Goal: Task Accomplishment & Management: Complete application form

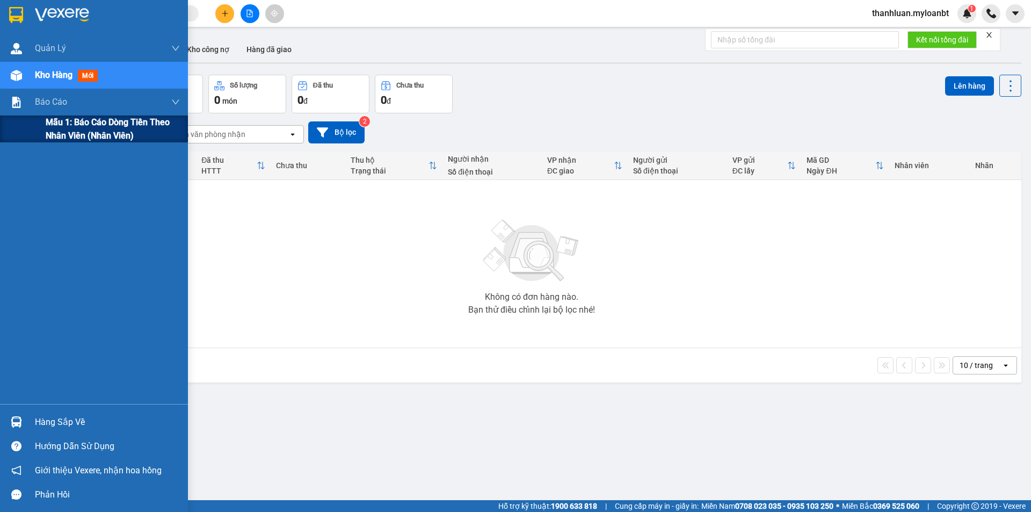
click at [27, 132] on div "Mẫu 1: Báo cáo dòng tiền theo nhân viên (Nhân viên)" at bounding box center [94, 128] width 188 height 27
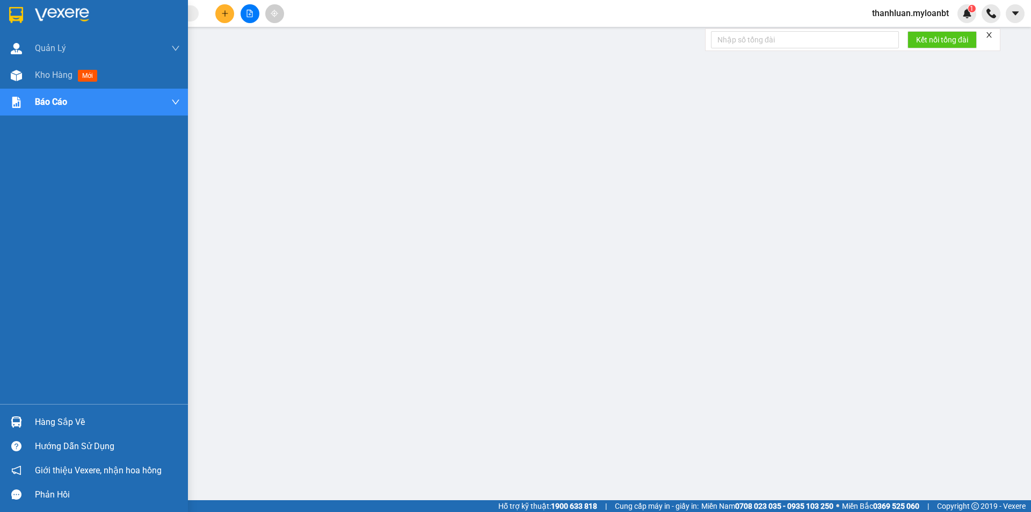
click at [56, 425] on div "Hàng sắp về" at bounding box center [107, 422] width 145 height 16
click at [19, 70] on img at bounding box center [16, 75] width 11 height 11
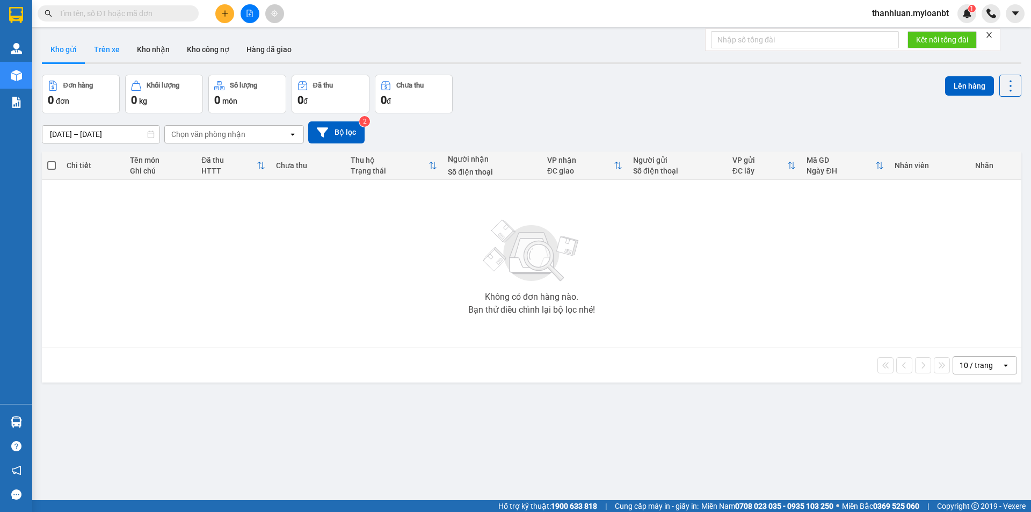
click at [106, 56] on button "Trên xe" at bounding box center [106, 50] width 43 height 26
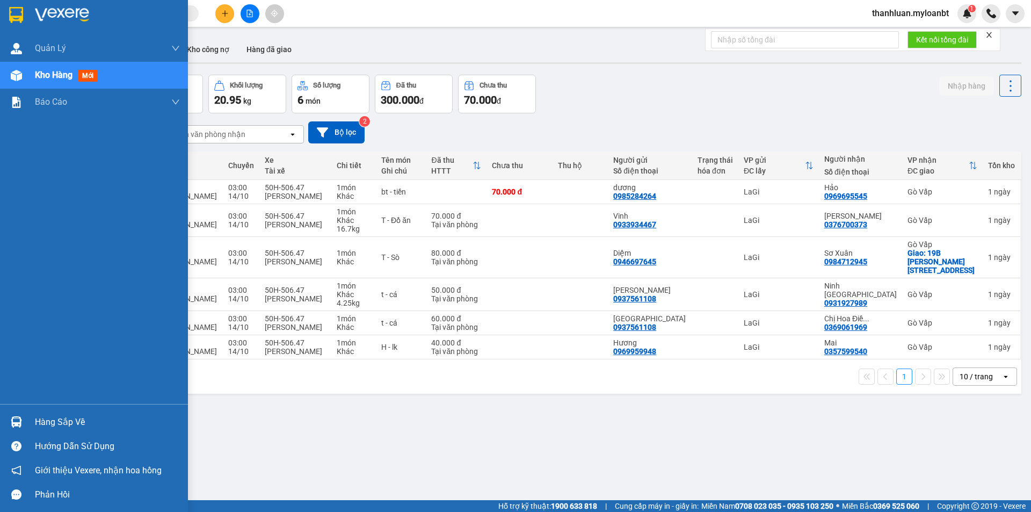
click at [1, 413] on div "Hàng sắp về" at bounding box center [94, 422] width 188 height 24
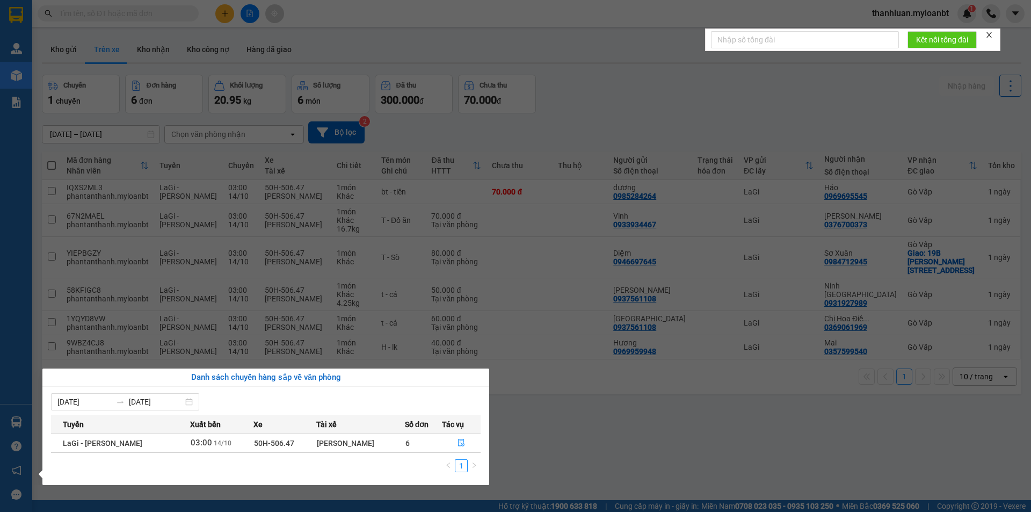
click at [668, 434] on section "Kết quả tìm kiếm ( 0 ) Bộ lọc No Data thanhluan.myloanbt 1 Quản [PERSON_NAME] l…" at bounding box center [515, 256] width 1031 height 512
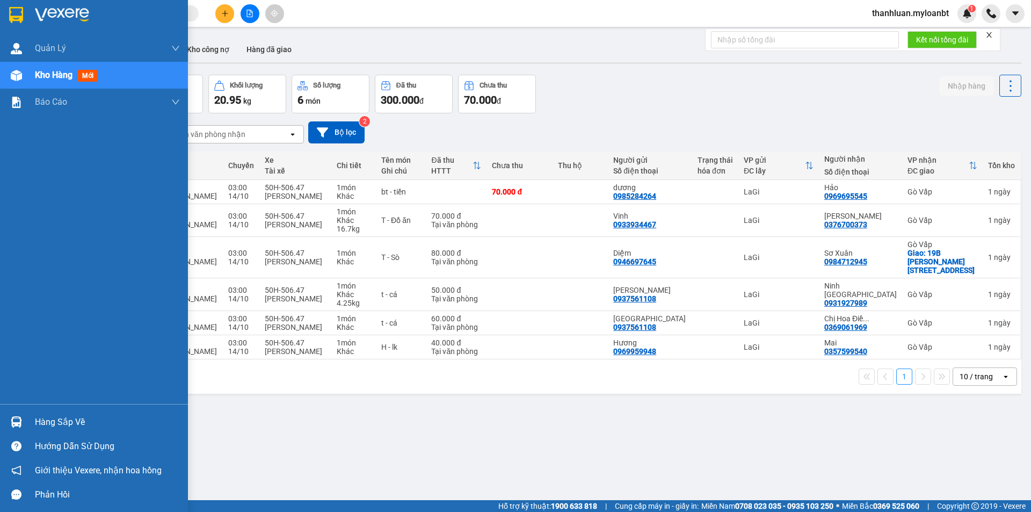
click at [23, 418] on div at bounding box center [16, 421] width 19 height 19
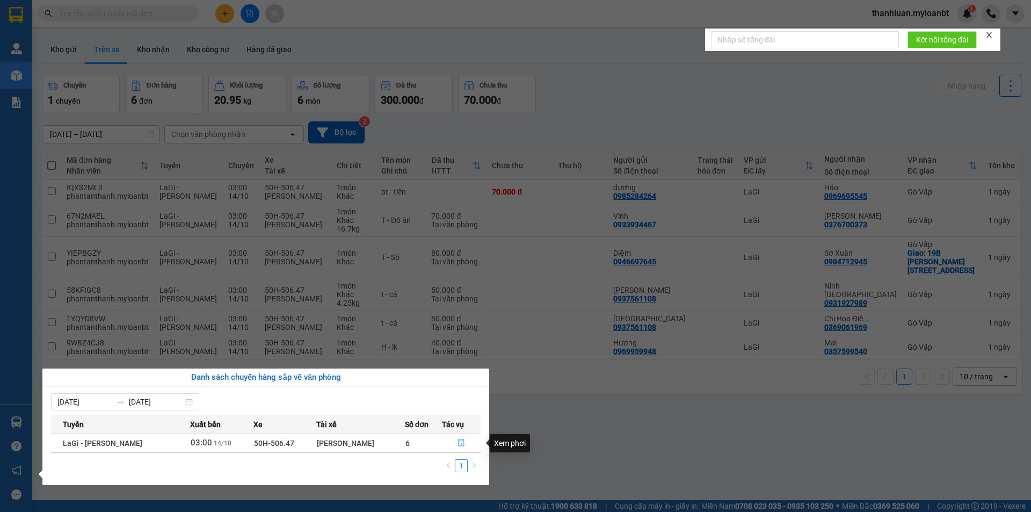
click at [460, 445] on icon "file-done" at bounding box center [461, 443] width 8 height 8
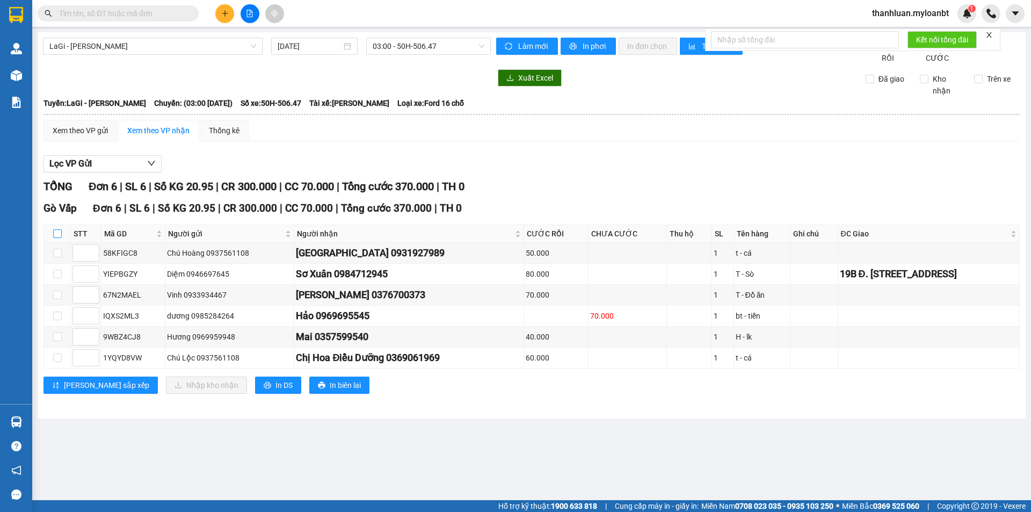
click at [57, 238] on input "checkbox" at bounding box center [57, 233] width 9 height 9
checkbox input "true"
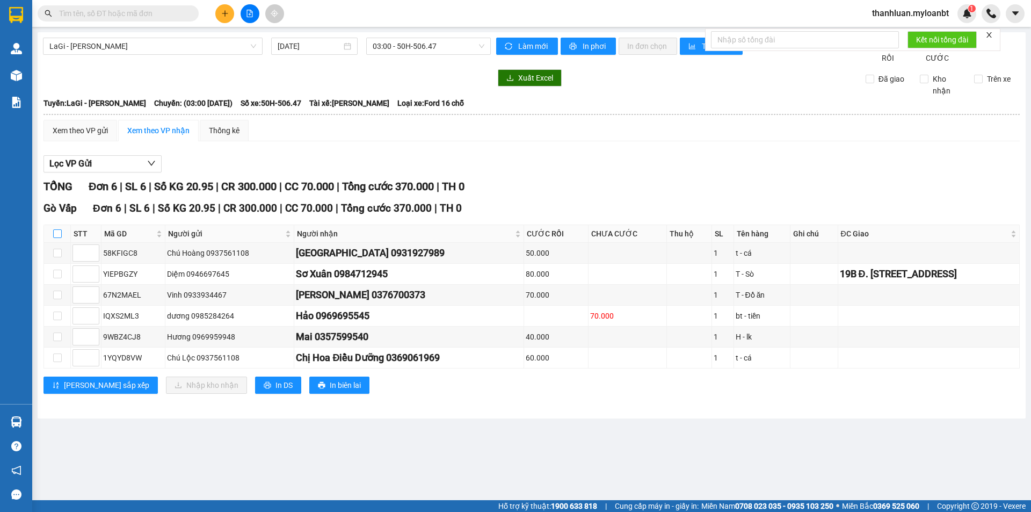
checkbox input "true"
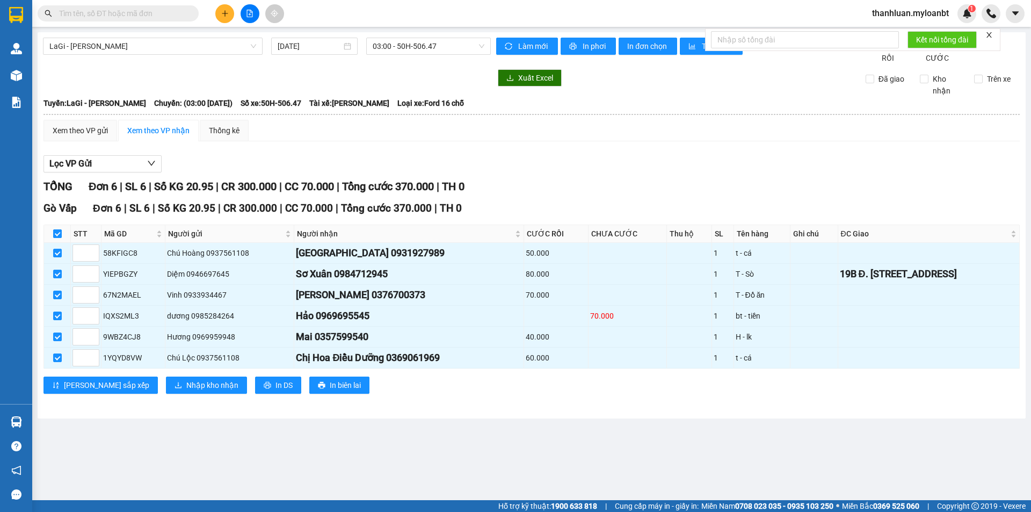
click at [57, 238] on input "checkbox" at bounding box center [57, 233] width 9 height 9
checkbox input "false"
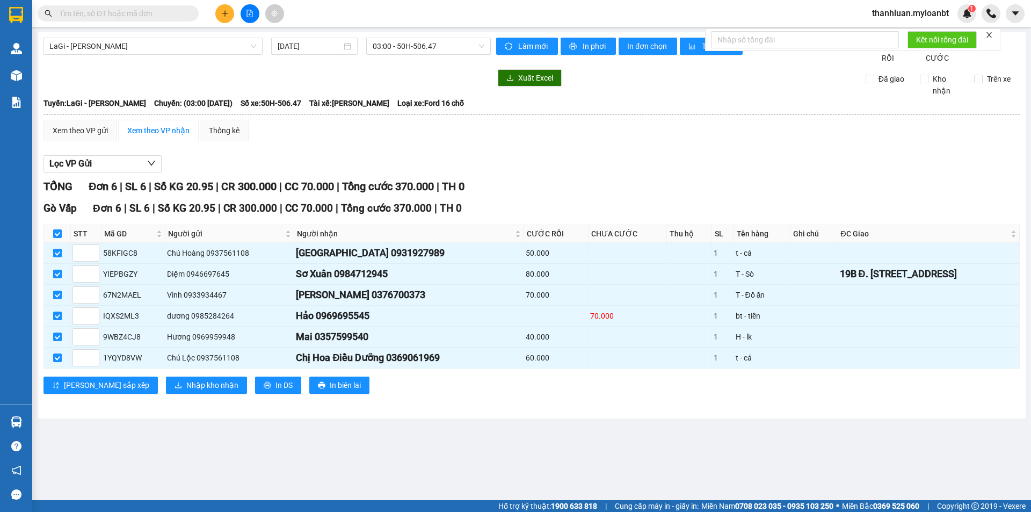
checkbox input "false"
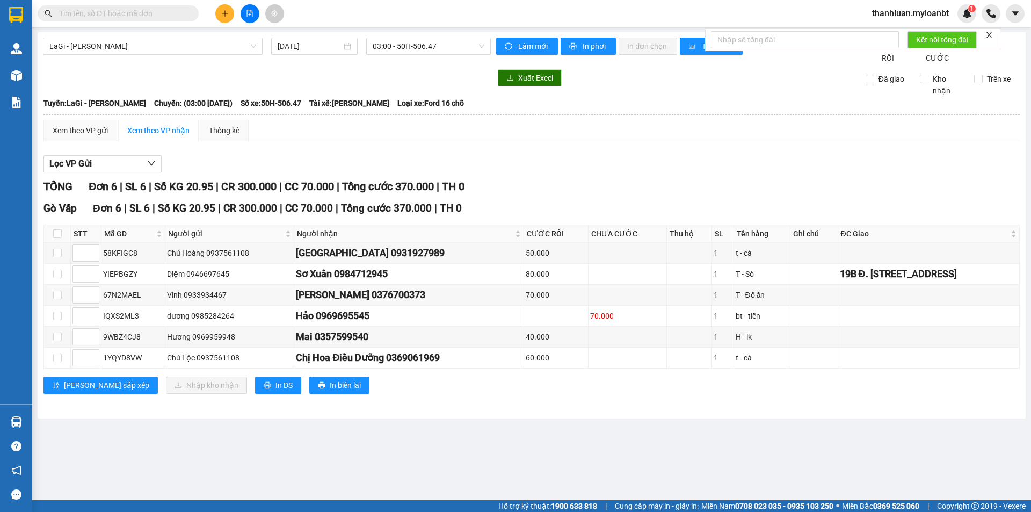
click at [126, 11] on input "text" at bounding box center [122, 14] width 127 height 12
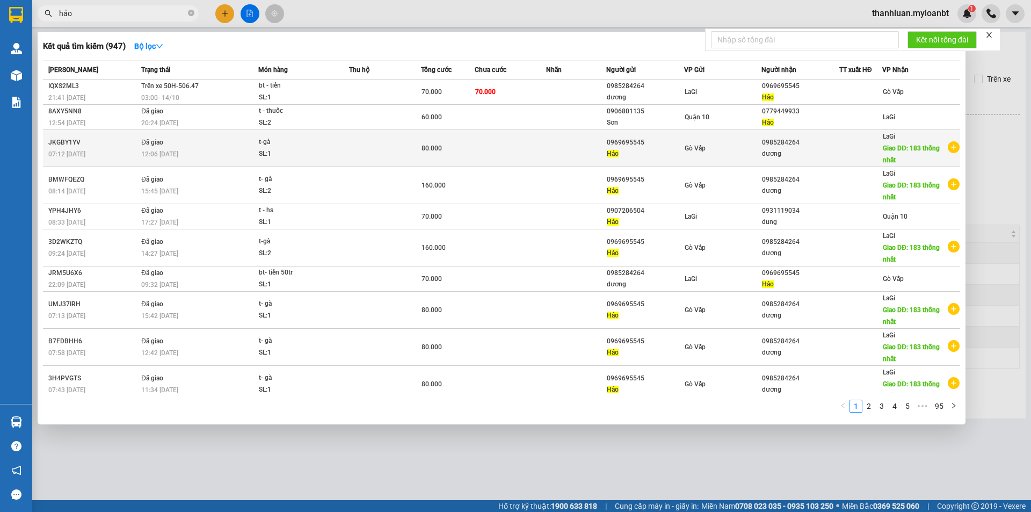
type input "hảo"
click at [518, 147] on td at bounding box center [511, 148] width 72 height 37
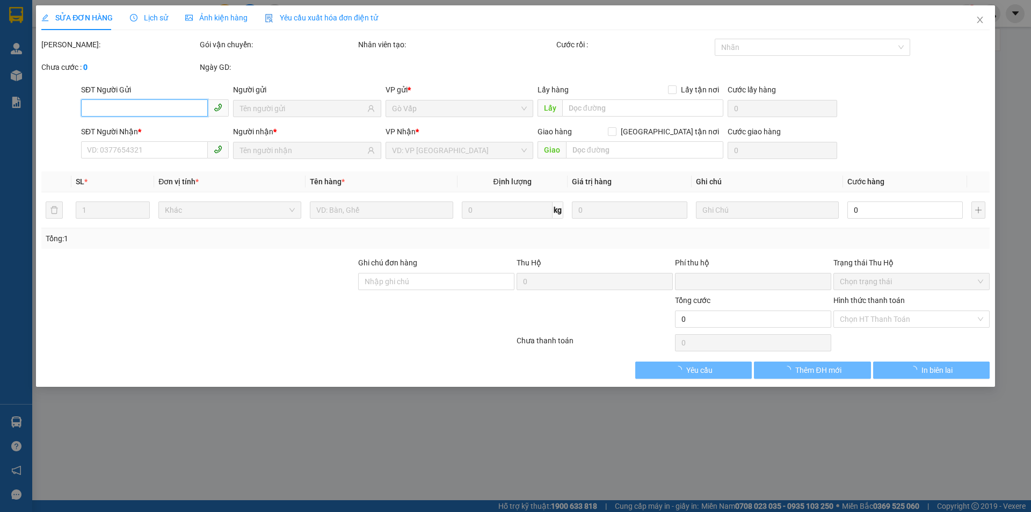
type input "0969695545"
type input "0985284264"
type input "183 thống nhất"
type input "0"
type input "80.000"
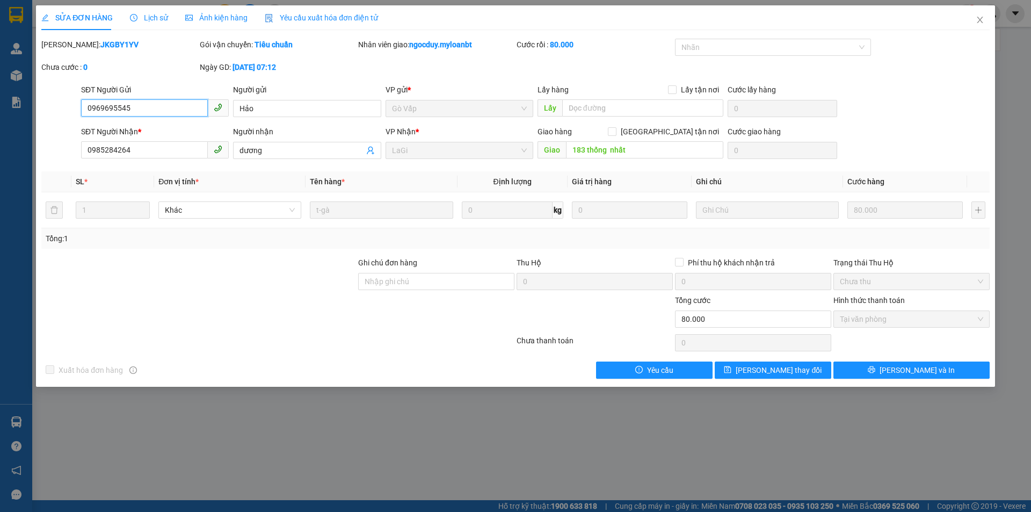
click at [168, 102] on input "0969695545" at bounding box center [144, 107] width 127 height 17
click at [983, 28] on span "Close" at bounding box center [980, 20] width 30 height 30
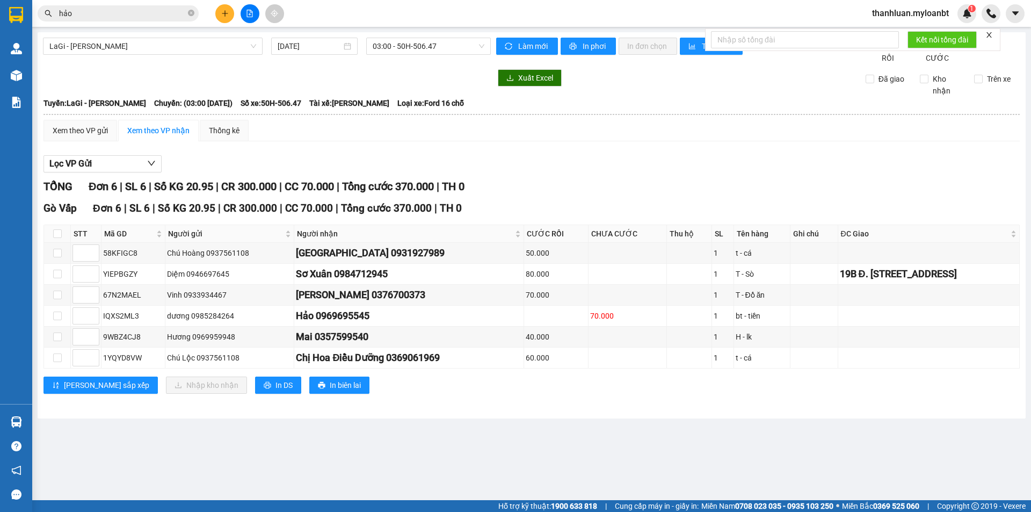
drag, startPoint x: 230, startPoint y: 1, endPoint x: 224, endPoint y: 9, distance: 10.0
click at [228, 3] on div "Kết quả tìm kiếm ( 947 ) Bộ lọc Mã ĐH Trạng thái Món hàng Thu hộ Tổng cước Chưa…" at bounding box center [515, 13] width 1031 height 27
click at [223, 10] on icon "plus" at bounding box center [225, 14] width 8 height 8
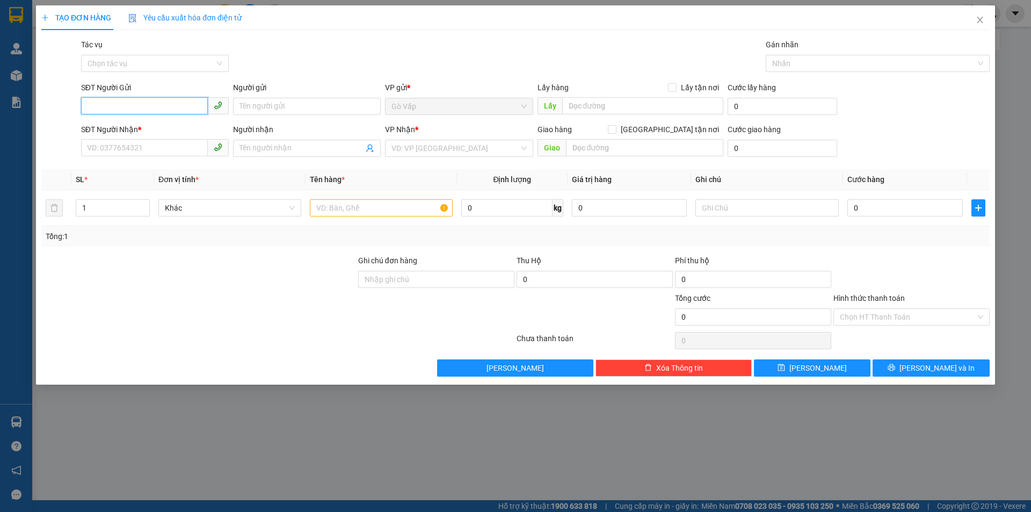
paste input "0969695545"
type input "0969695545"
click at [165, 120] on div "0969695545 - Hảo" at bounding box center [155, 127] width 148 height 17
type input "Hảo"
type input "0985284264"
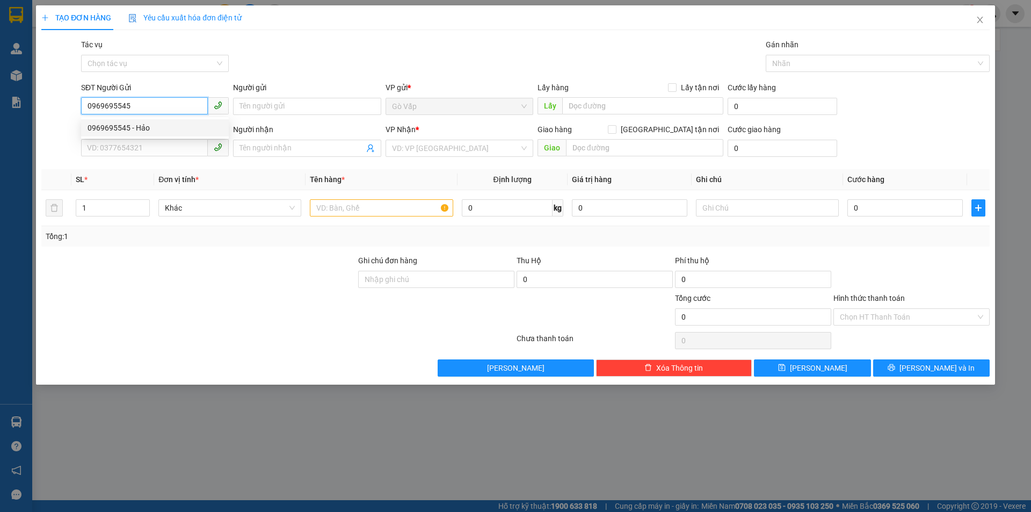
type input "dương"
type input "183 thống nhất"
type input "0969695545"
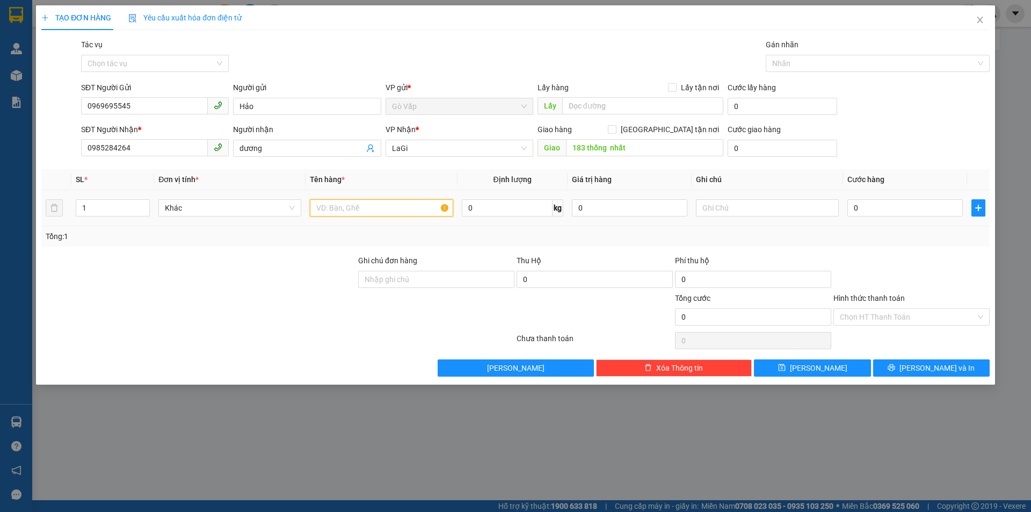
click at [380, 207] on input "text" at bounding box center [381, 207] width 143 height 17
type input "gà"
click at [856, 202] on input "0" at bounding box center [904, 207] width 115 height 17
type input "8"
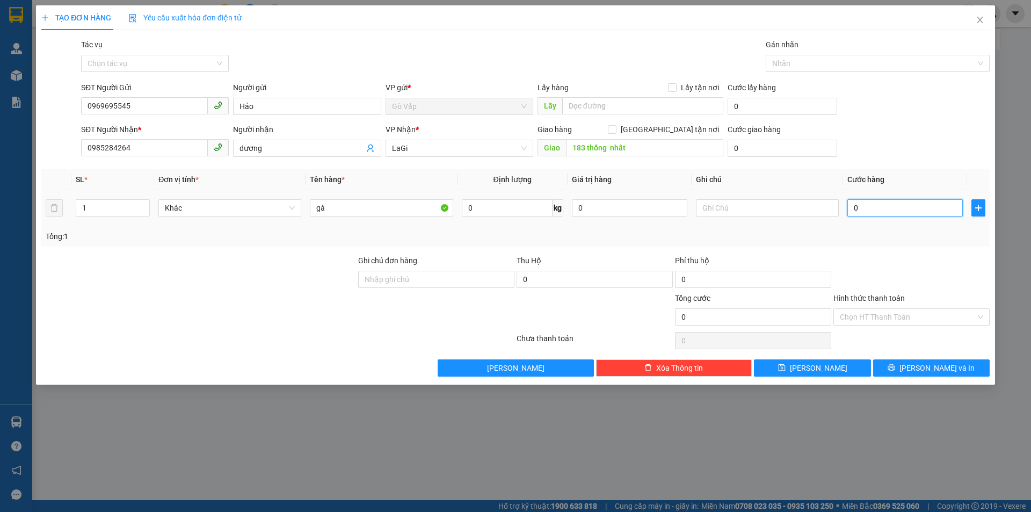
type input "8"
type input "802"
type input "80"
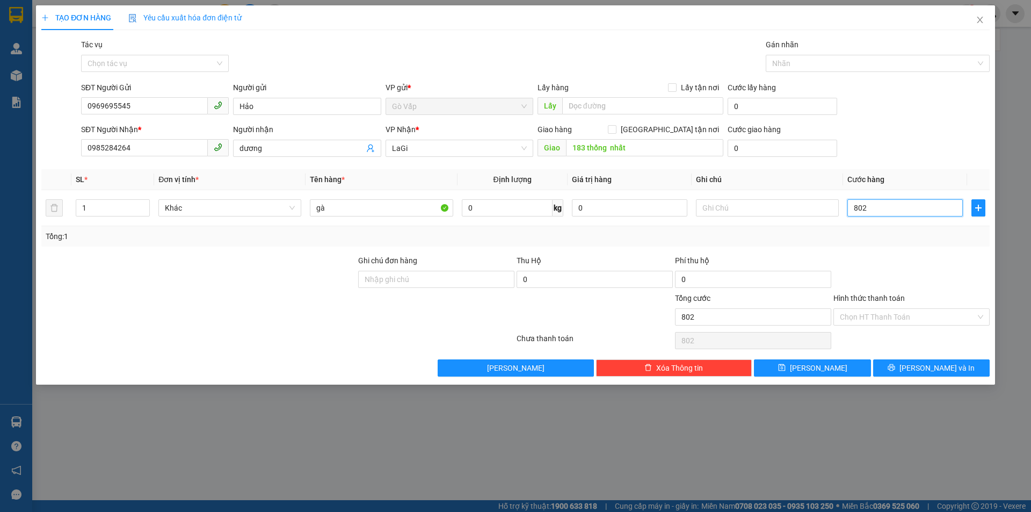
type input "80"
type input "80.000"
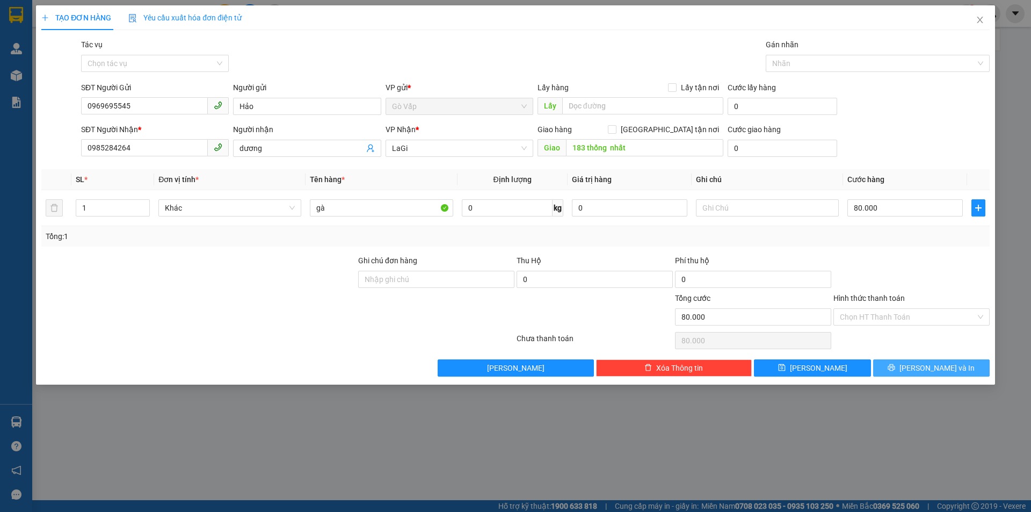
click at [957, 373] on button "[PERSON_NAME] và In" at bounding box center [931, 367] width 117 height 17
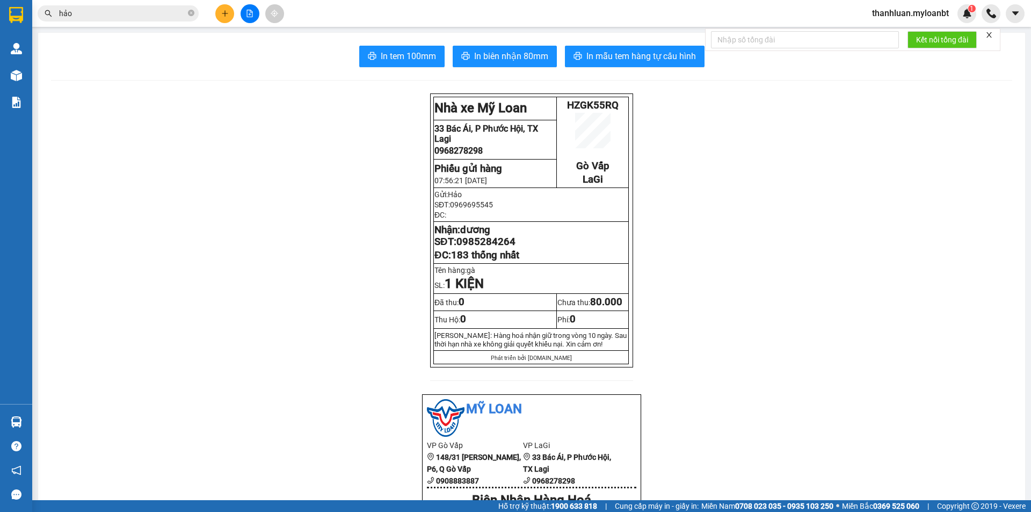
click at [514, 59] on span "In biên nhận 80mm" at bounding box center [511, 55] width 74 height 13
click at [222, 17] on button at bounding box center [224, 13] width 19 height 19
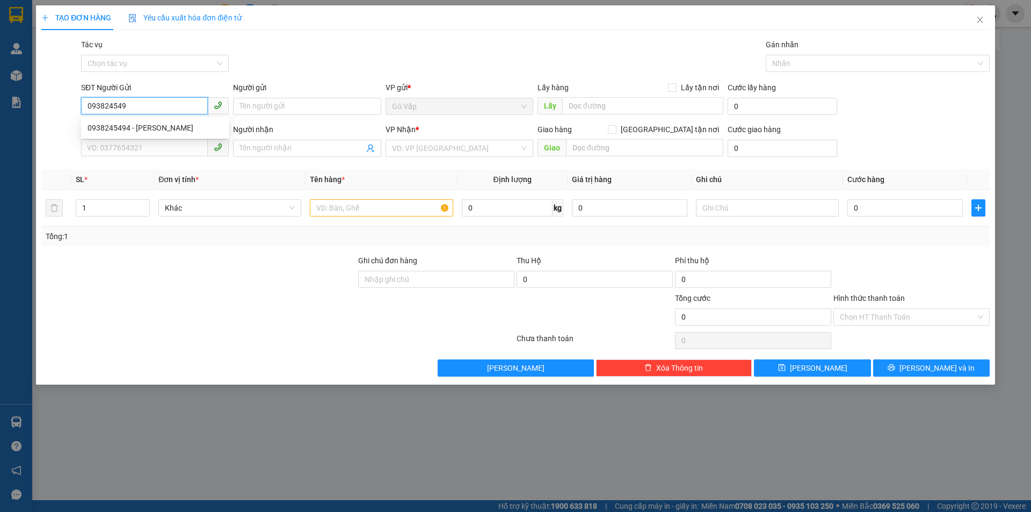
type input "0938245494"
click at [142, 134] on div "0938245494 - [PERSON_NAME]" at bounding box center [155, 127] width 148 height 17
type input "Bảo"
type input "0906097536"
type input "Quân"
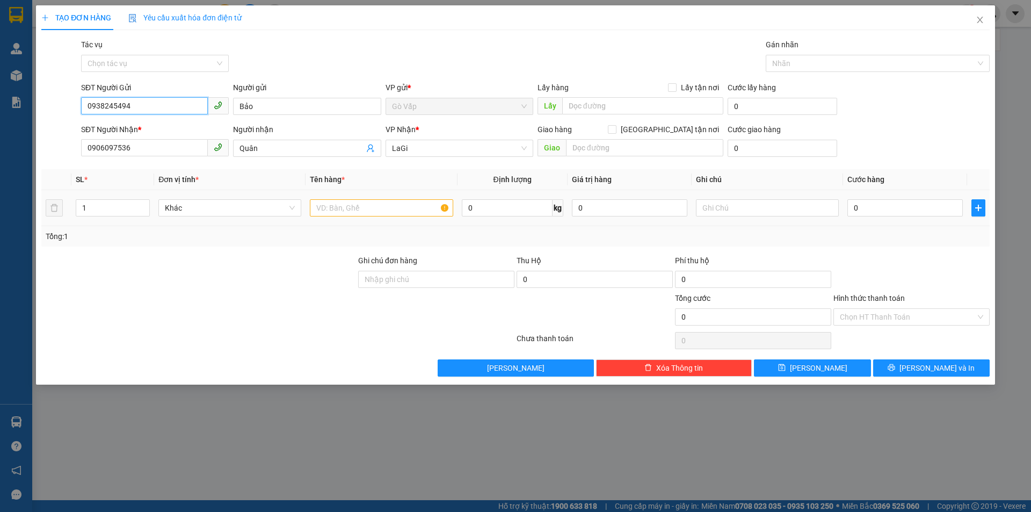
type input "0938245494"
click at [372, 206] on input "text" at bounding box center [381, 207] width 143 height 17
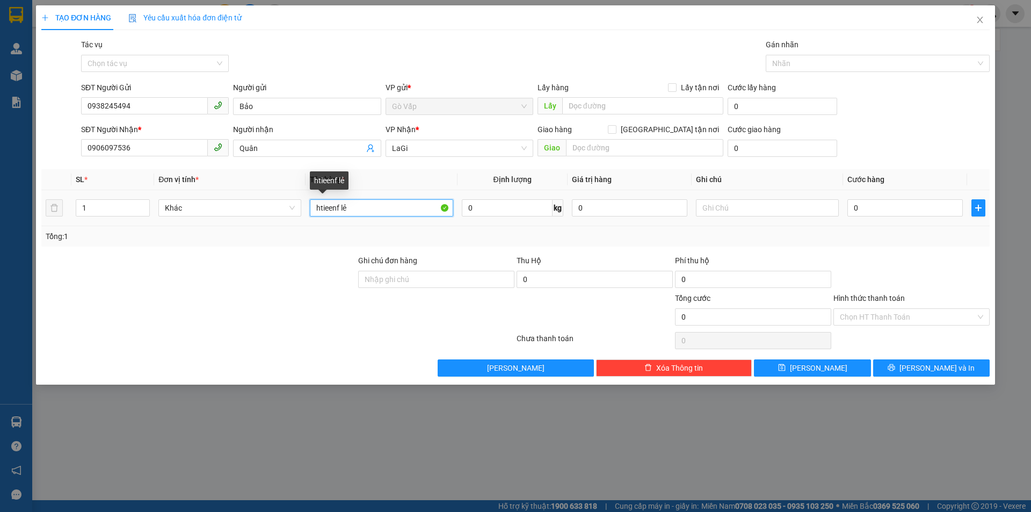
click at [319, 209] on input "htieenf lẻ" at bounding box center [381, 207] width 143 height 17
type input "h -tieenf lẻ"
click at [871, 211] on input "0" at bounding box center [904, 207] width 115 height 17
click at [610, 206] on input "0" at bounding box center [629, 207] width 115 height 17
type input "5.000.000"
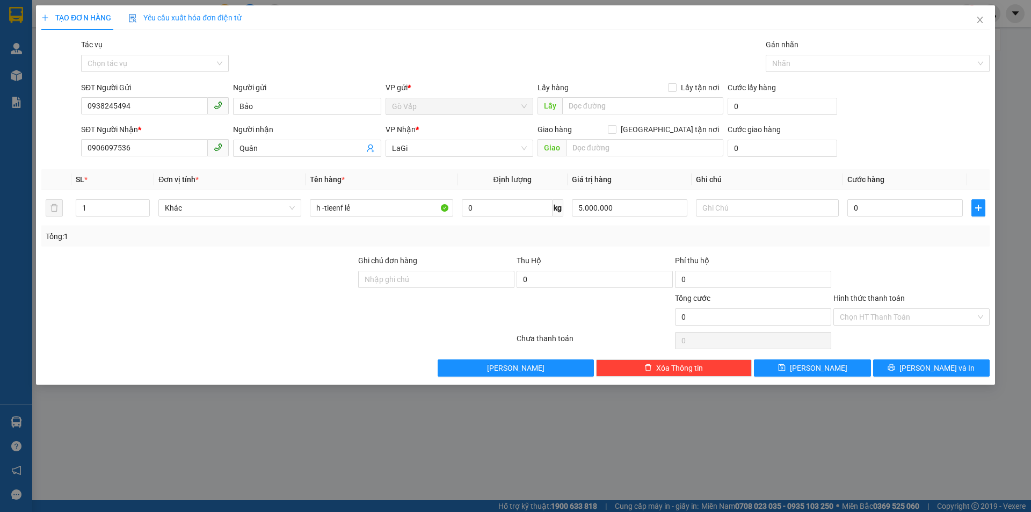
click at [666, 235] on div "Tổng: 1" at bounding box center [516, 236] width 940 height 12
click at [886, 208] on input "0" at bounding box center [904, 207] width 115 height 17
type input "5"
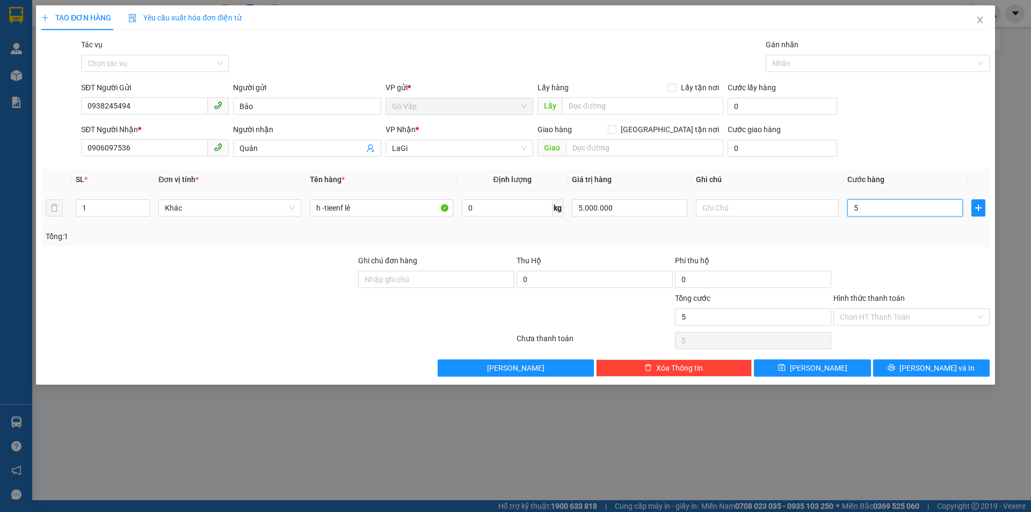
type input "50"
type input "50.000"
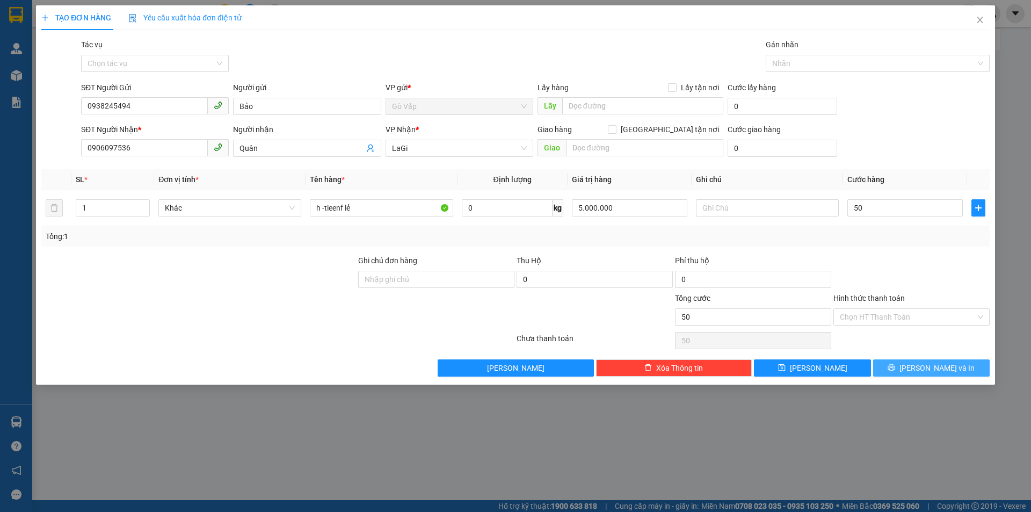
type input "50.000"
click at [965, 365] on button "[PERSON_NAME] và In" at bounding box center [931, 367] width 117 height 17
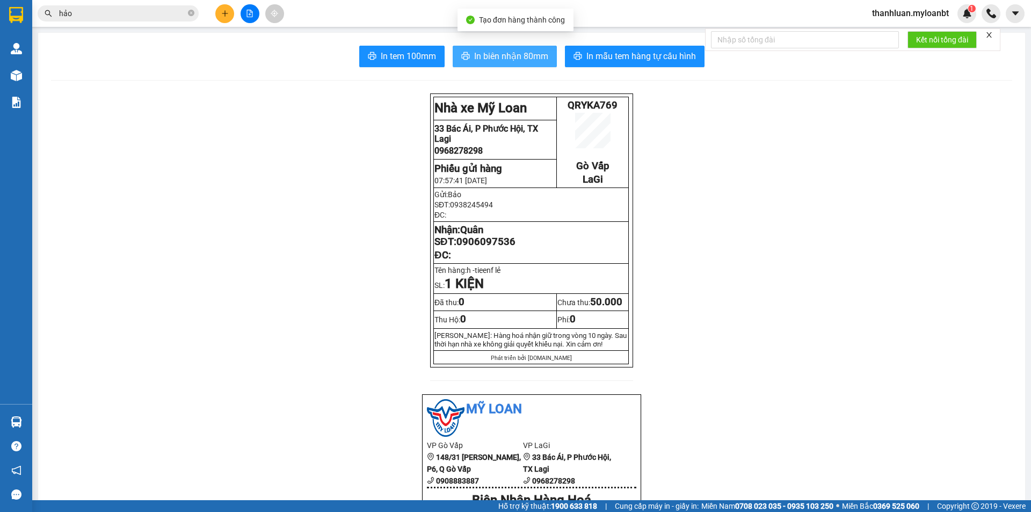
click at [504, 62] on span "In biên nhận 80mm" at bounding box center [511, 55] width 74 height 13
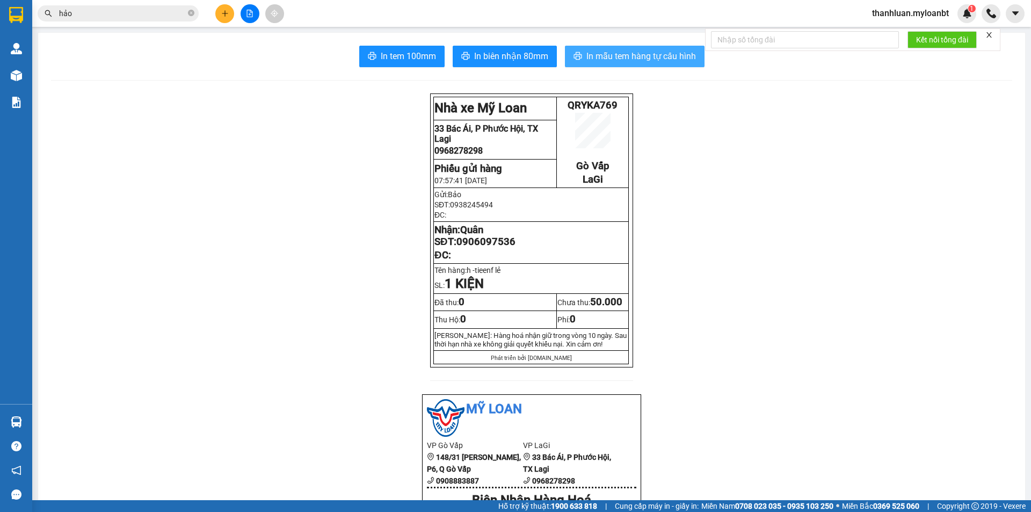
click at [610, 52] on span "In mẫu tem hàng tự cấu hình" at bounding box center [641, 55] width 110 height 13
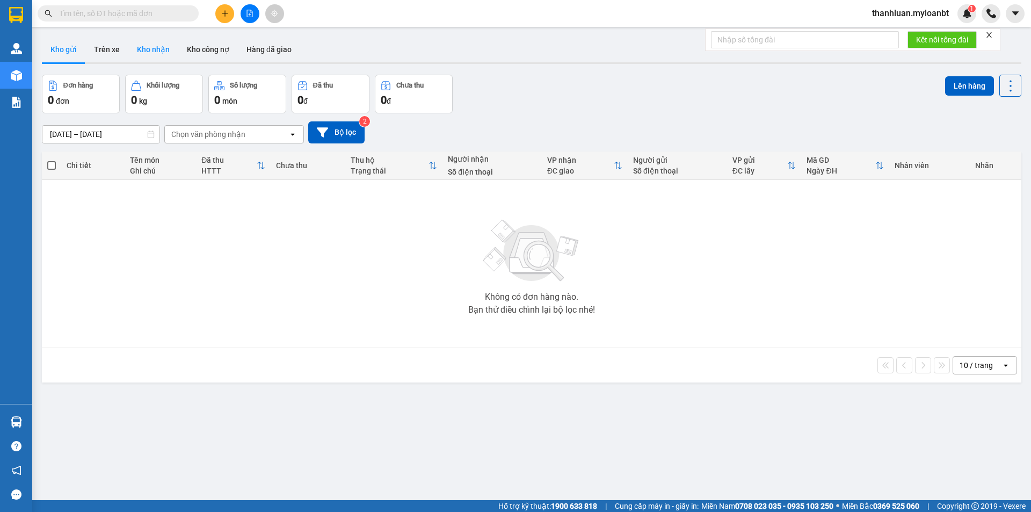
click at [149, 40] on button "Kho nhận" at bounding box center [153, 50] width 50 height 26
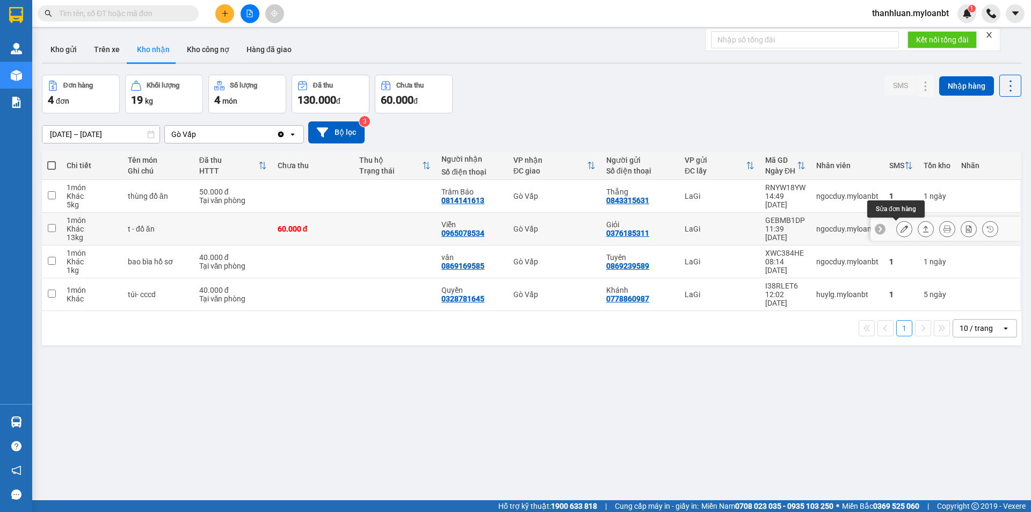
click at [900, 229] on icon at bounding box center [904, 229] width 8 height 8
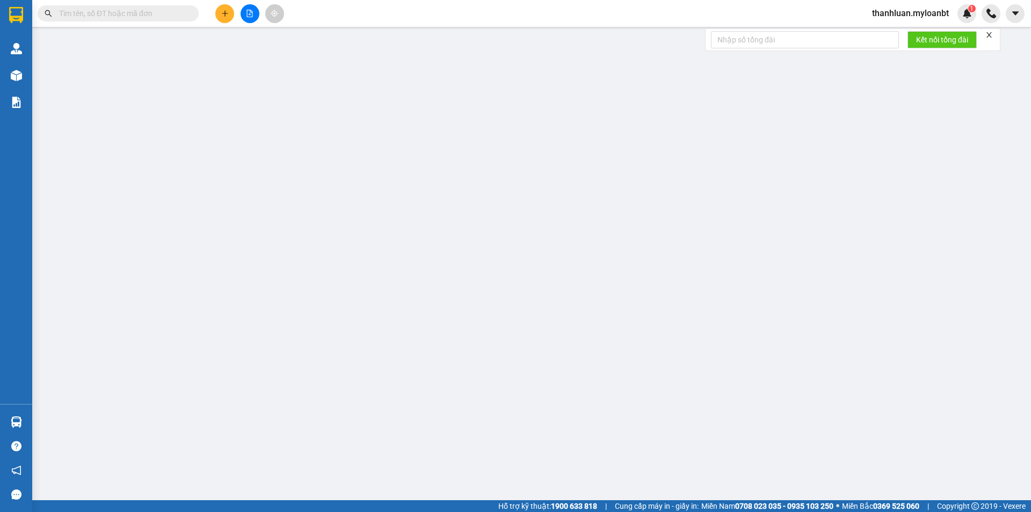
type input "0376185311"
type input "Giỏi"
type input "0965078534"
type input "Viễn"
type input "0"
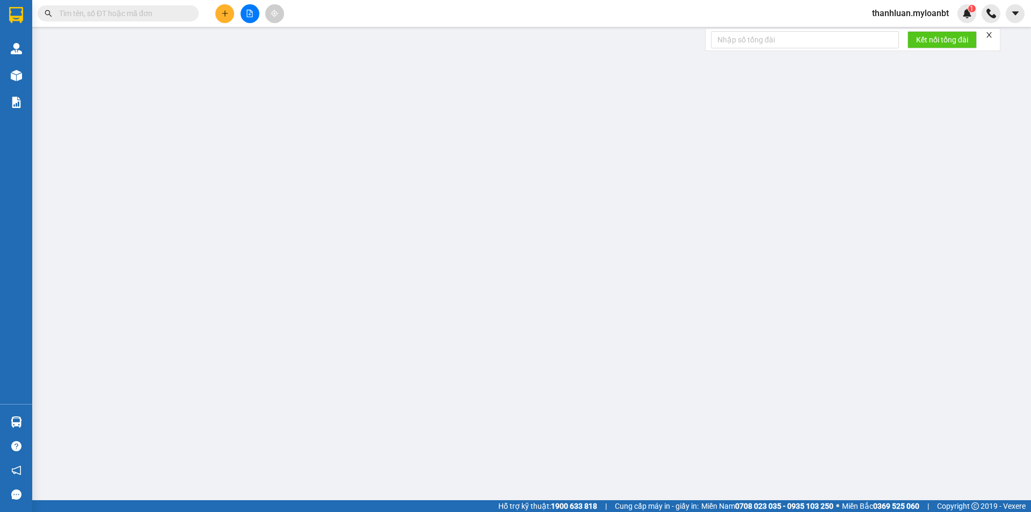
type input "60.000"
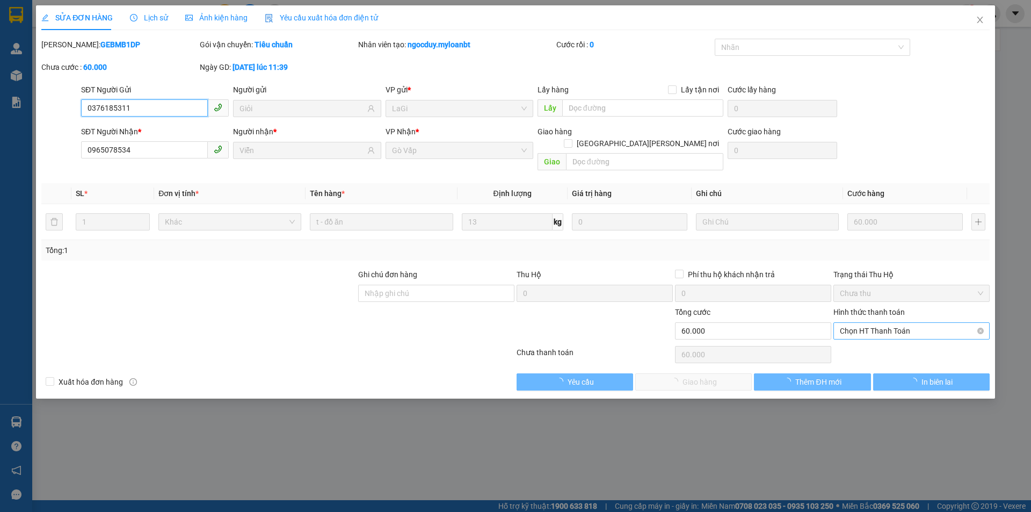
click at [886, 323] on span "Chọn HT Thanh Toán" at bounding box center [911, 331] width 143 height 16
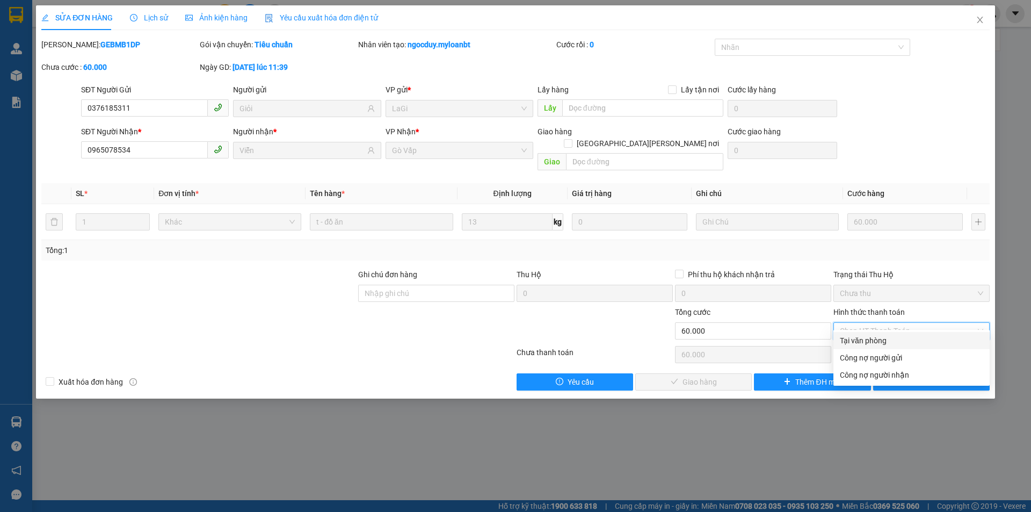
click at [879, 338] on div "Tại văn phòng" at bounding box center [911, 340] width 143 height 12
type input "0"
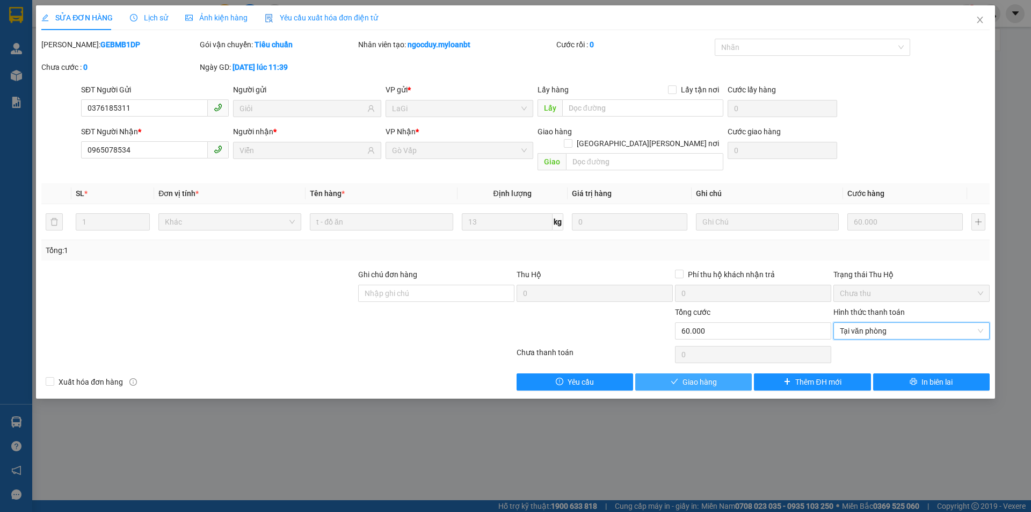
drag, startPoint x: 682, startPoint y: 373, endPoint x: 730, endPoint y: 372, distance: 47.8
click at [681, 373] on button "Giao hàng" at bounding box center [693, 381] width 117 height 17
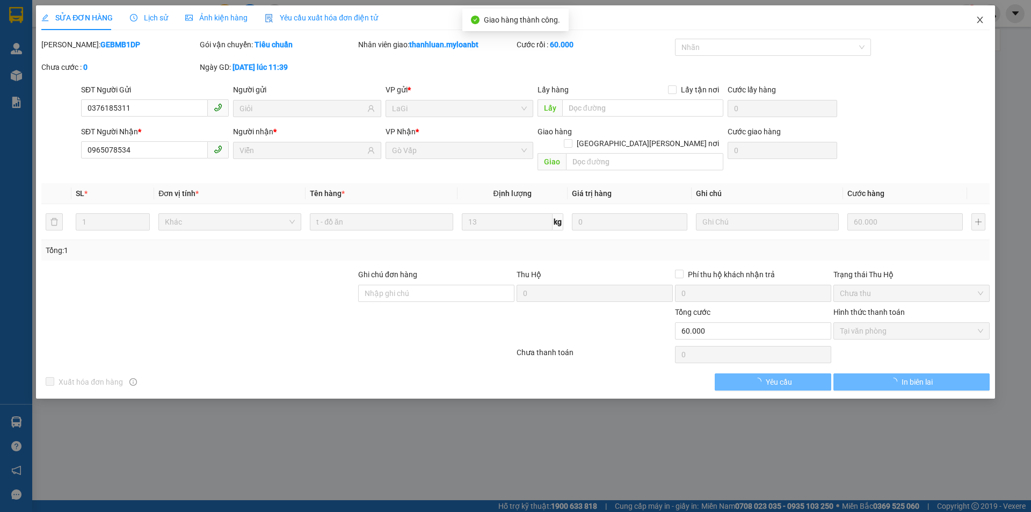
click at [981, 17] on icon "close" at bounding box center [980, 20] width 9 height 9
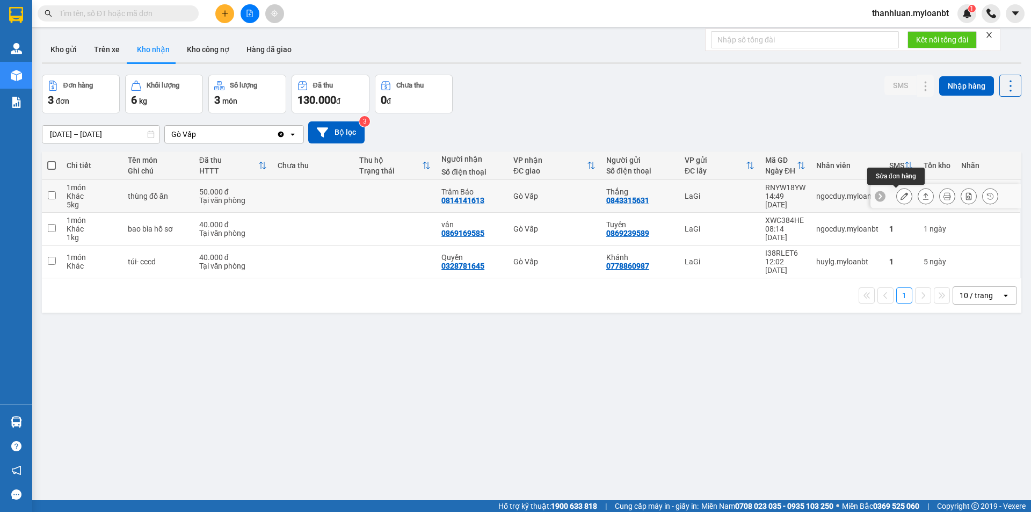
click at [900, 193] on icon at bounding box center [904, 196] width 8 height 8
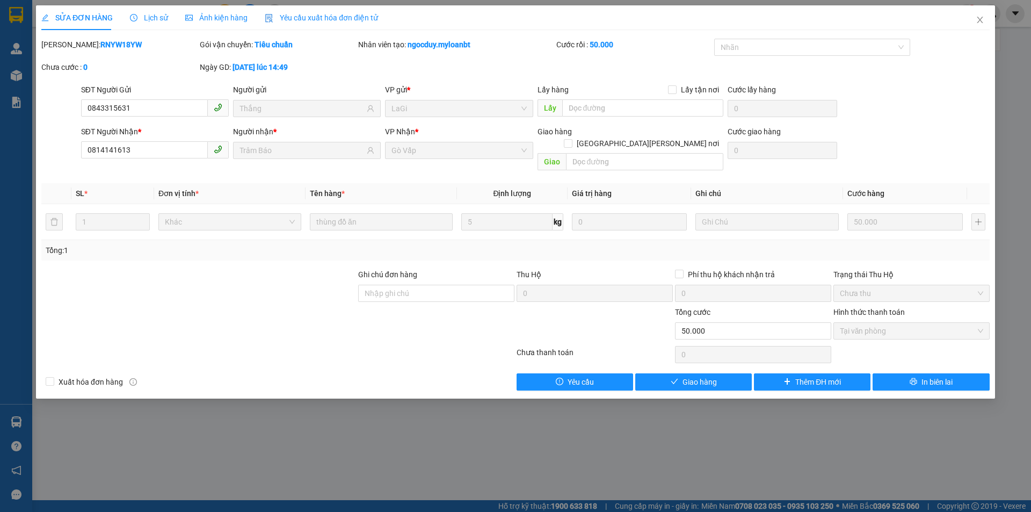
type input "0843315631"
type input "Thắng"
type input "0814141613"
type input "Trâm Báo"
type input "0"
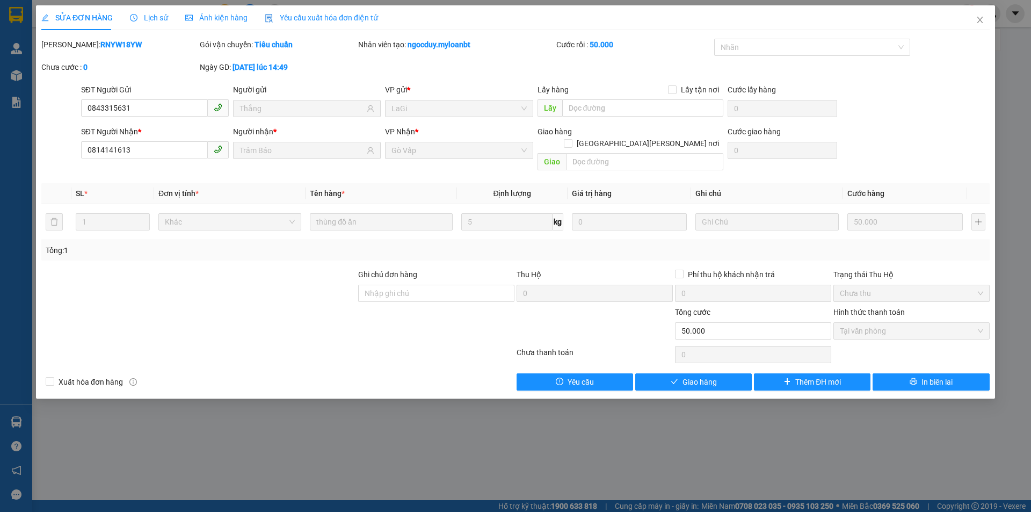
type input "50.000"
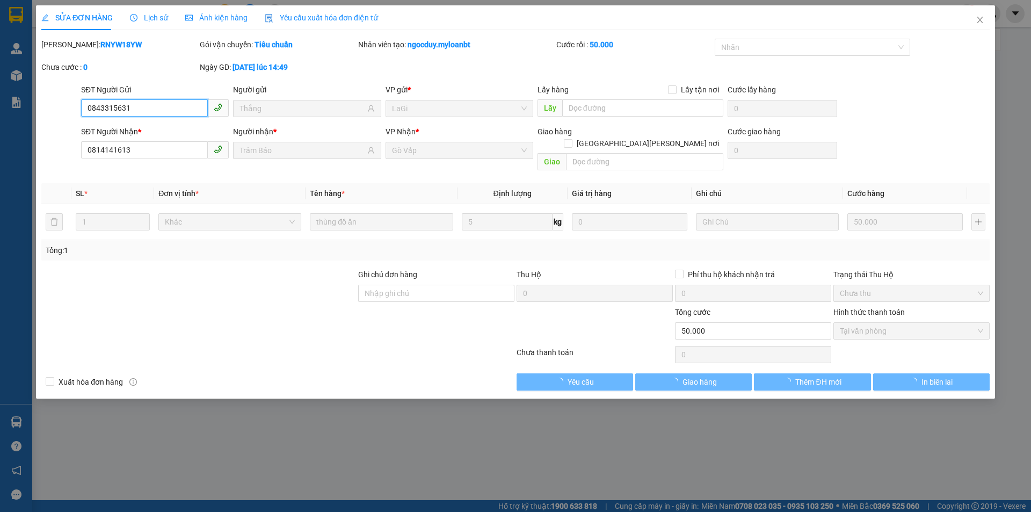
click at [885, 323] on span "Tại văn phòng" at bounding box center [911, 331] width 143 height 16
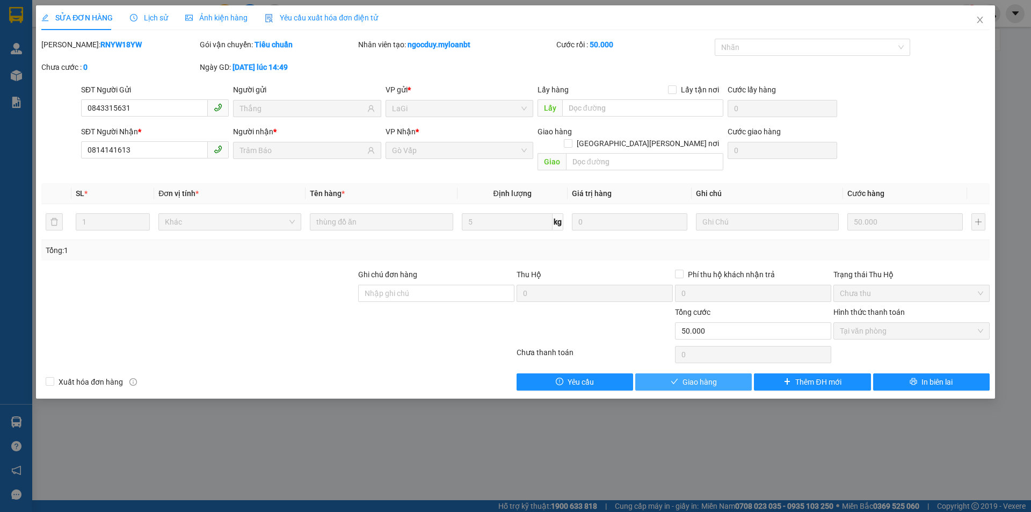
click at [711, 373] on button "Giao hàng" at bounding box center [693, 381] width 117 height 17
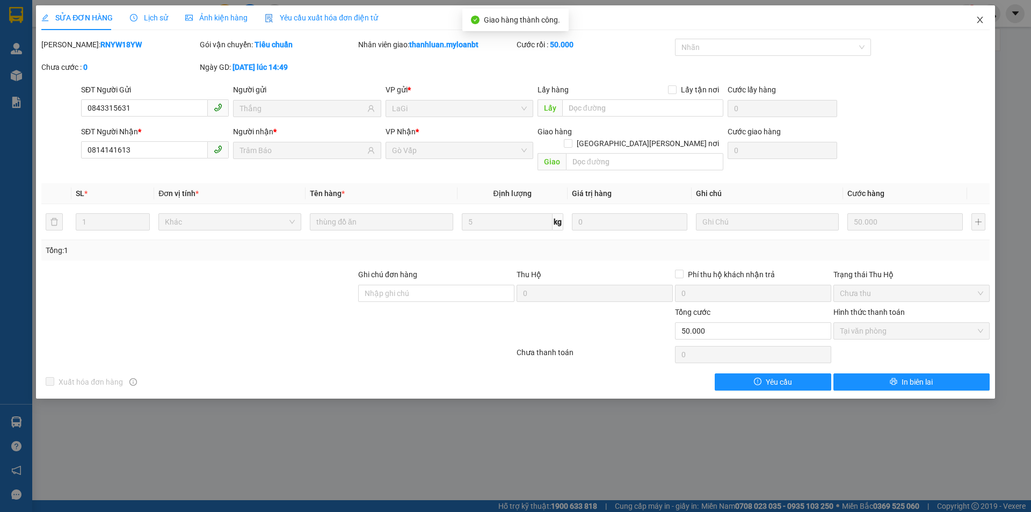
click at [980, 22] on icon "close" at bounding box center [980, 20] width 9 height 9
